Goal: Use online tool/utility: Use online tool/utility

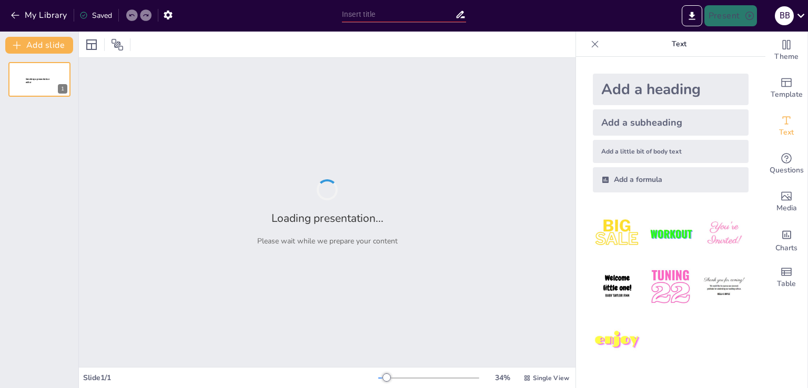
type input "Важливість створення бізнес-процесів для ефективності підприємства"
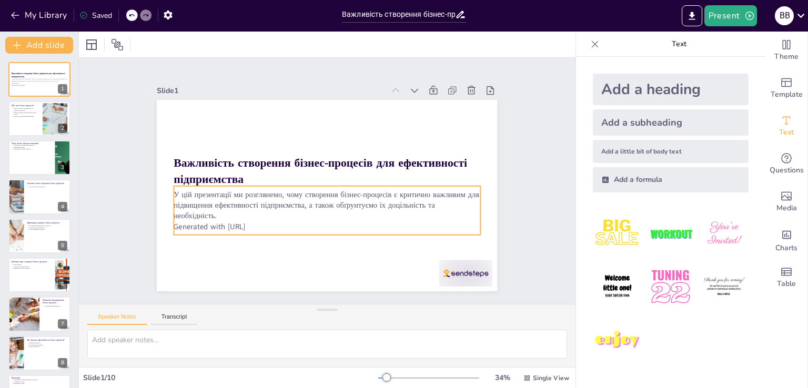
click at [286, 223] on p "Generated with [URL]" at bounding box center [300, 218] width 254 height 189
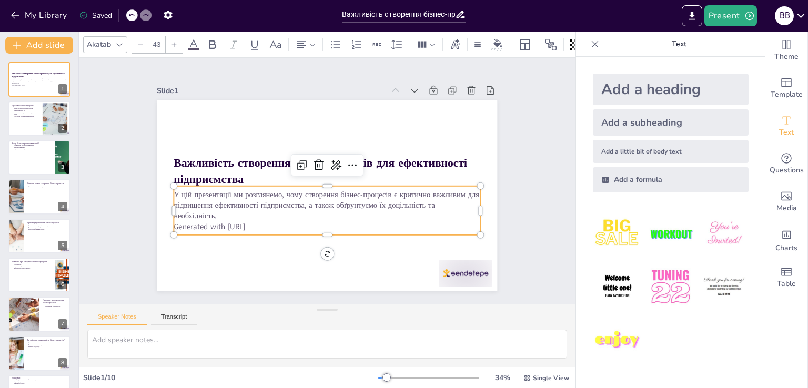
click at [286, 223] on p "Generated with [URL]" at bounding box center [304, 220] width 271 height 163
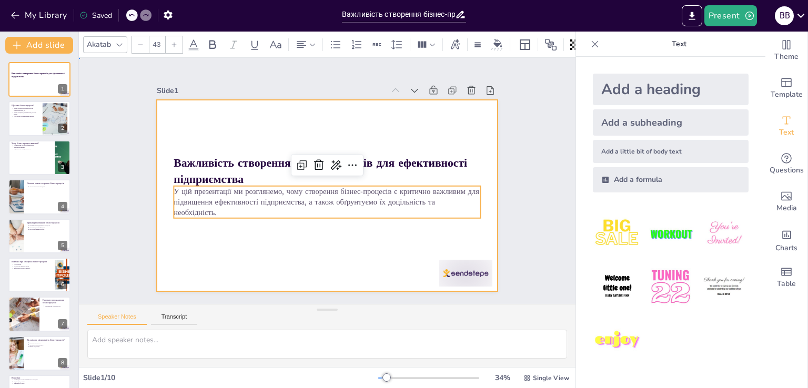
click at [274, 254] on div at bounding box center [312, 185] width 287 height 383
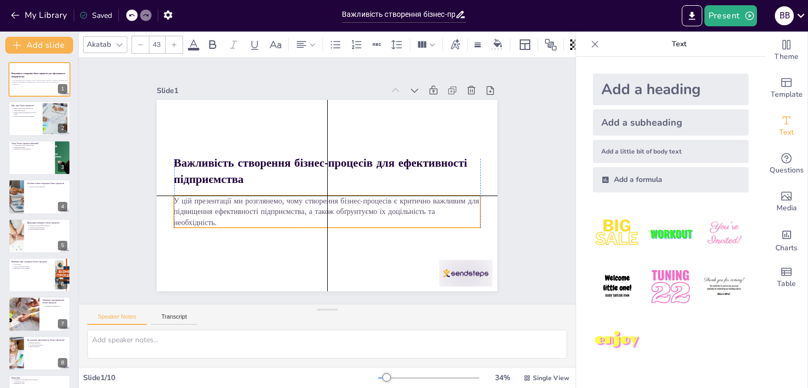
drag, startPoint x: 294, startPoint y: 197, endPoint x: 294, endPoint y: 207, distance: 10.0
click at [294, 207] on p "У цій презентації ми розглянемо, чому створення бізнес-процесів є критично важл…" at bounding box center [306, 203] width 249 height 229
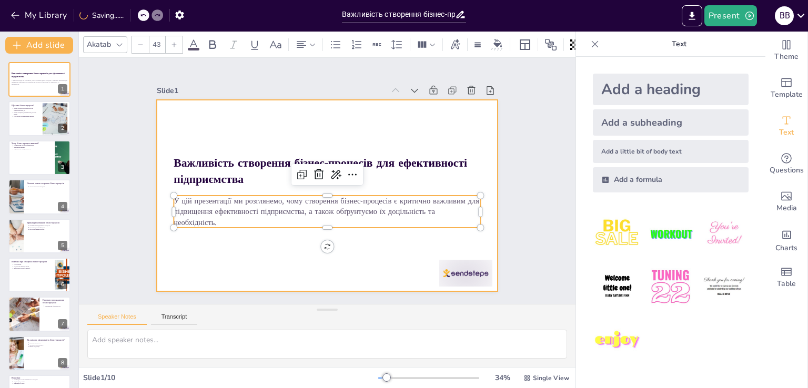
click at [267, 241] on div at bounding box center [319, 192] width 388 height 355
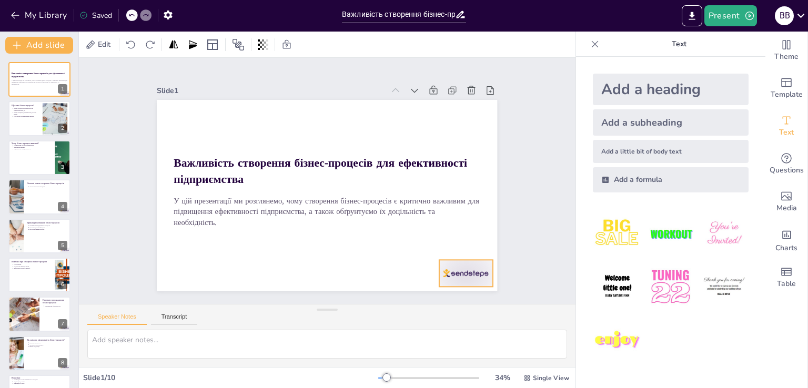
click at [284, 307] on div at bounding box center [265, 335] width 37 height 57
click at [247, 306] on icon at bounding box center [240, 313] width 15 height 15
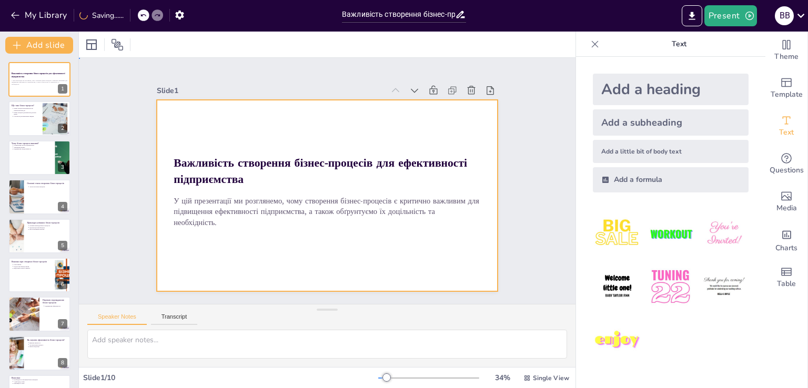
click at [385, 248] on div at bounding box center [324, 195] width 373 height 258
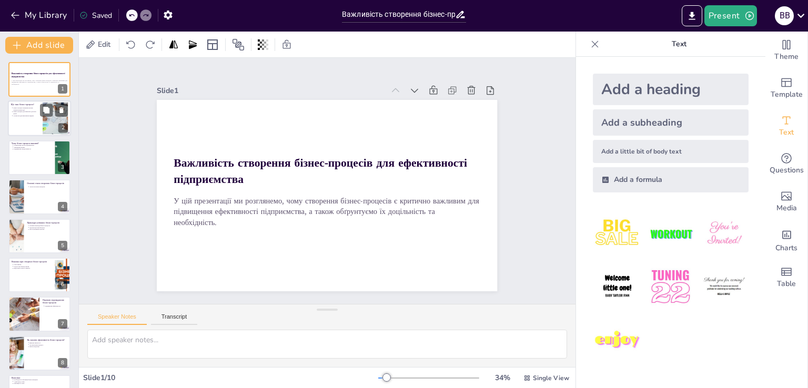
click at [56, 117] on div at bounding box center [55, 119] width 56 height 32
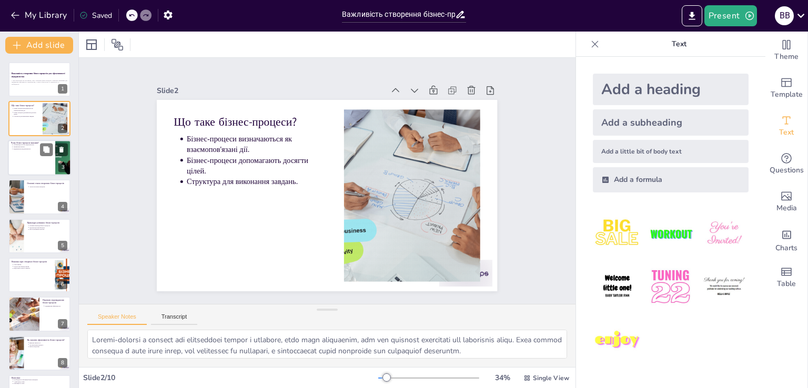
click at [34, 152] on div at bounding box center [39, 158] width 63 height 36
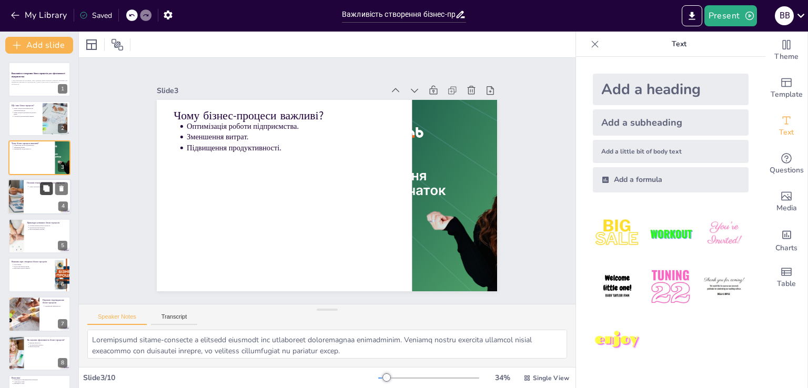
click at [44, 193] on button at bounding box center [46, 189] width 13 height 13
type textarea "Першим етапом у створенні бізнес-процесів є детальний аналіз існуючих процесів …"
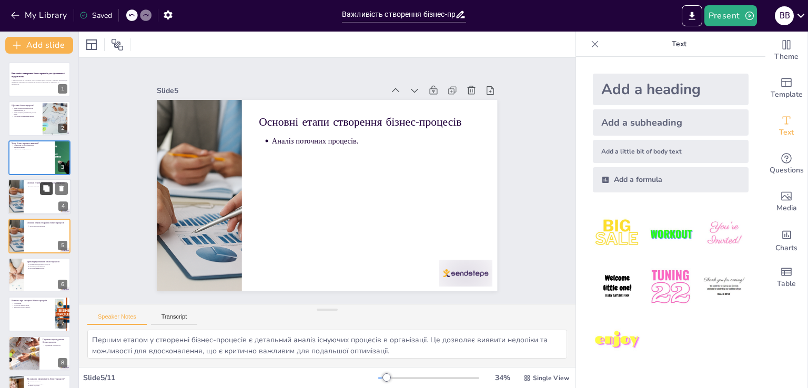
scroll to position [15, 0]
